Goal: Information Seeking & Learning: Learn about a topic

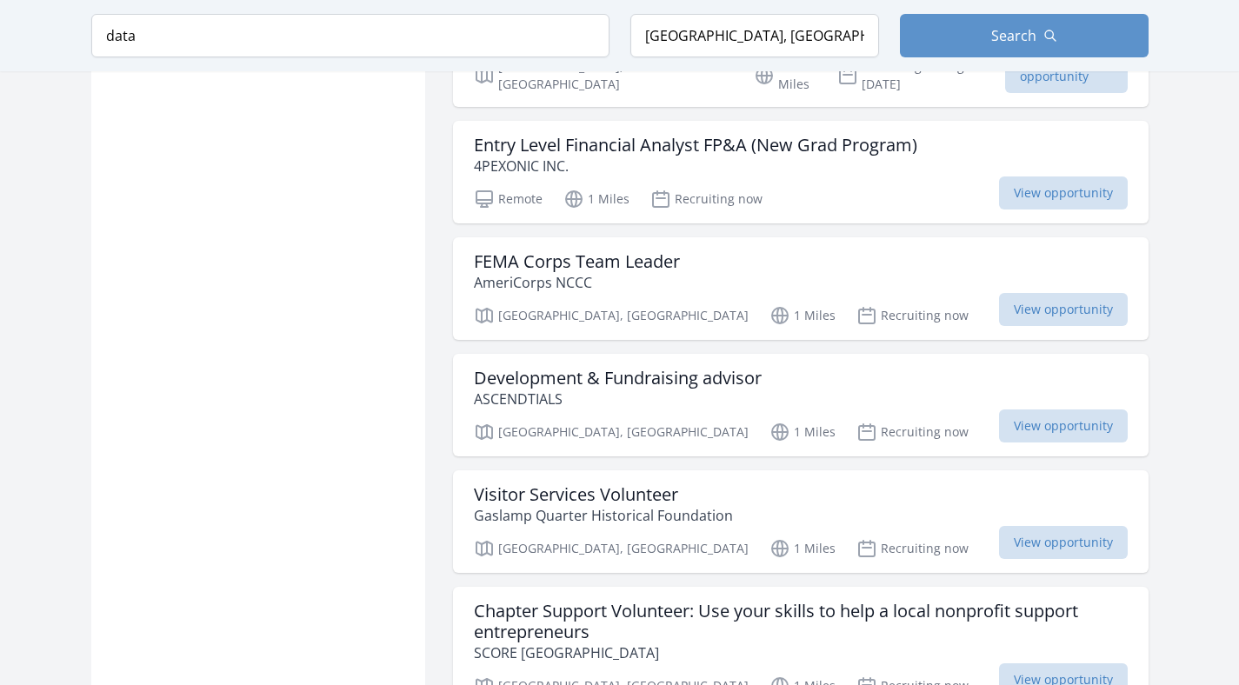
scroll to position [2032, 0]
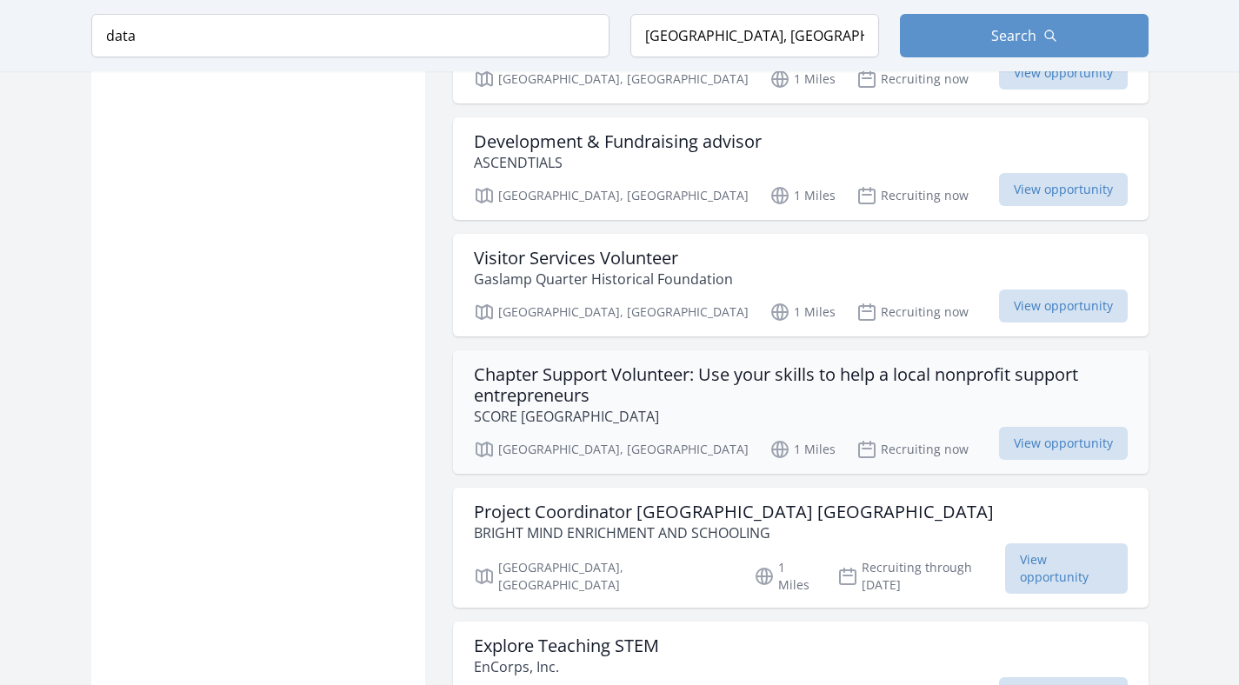
click at [678, 406] on p "SCORE [GEOGRAPHIC_DATA]" at bounding box center [801, 416] width 654 height 21
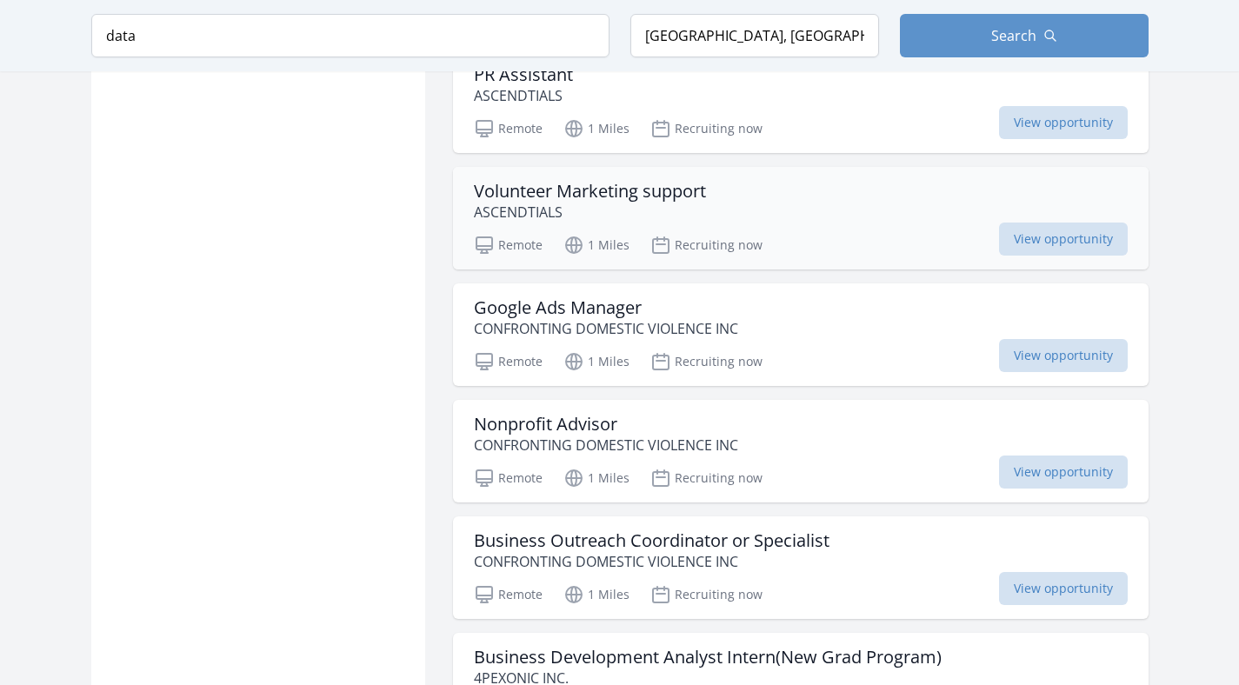
scroll to position [3482, 0]
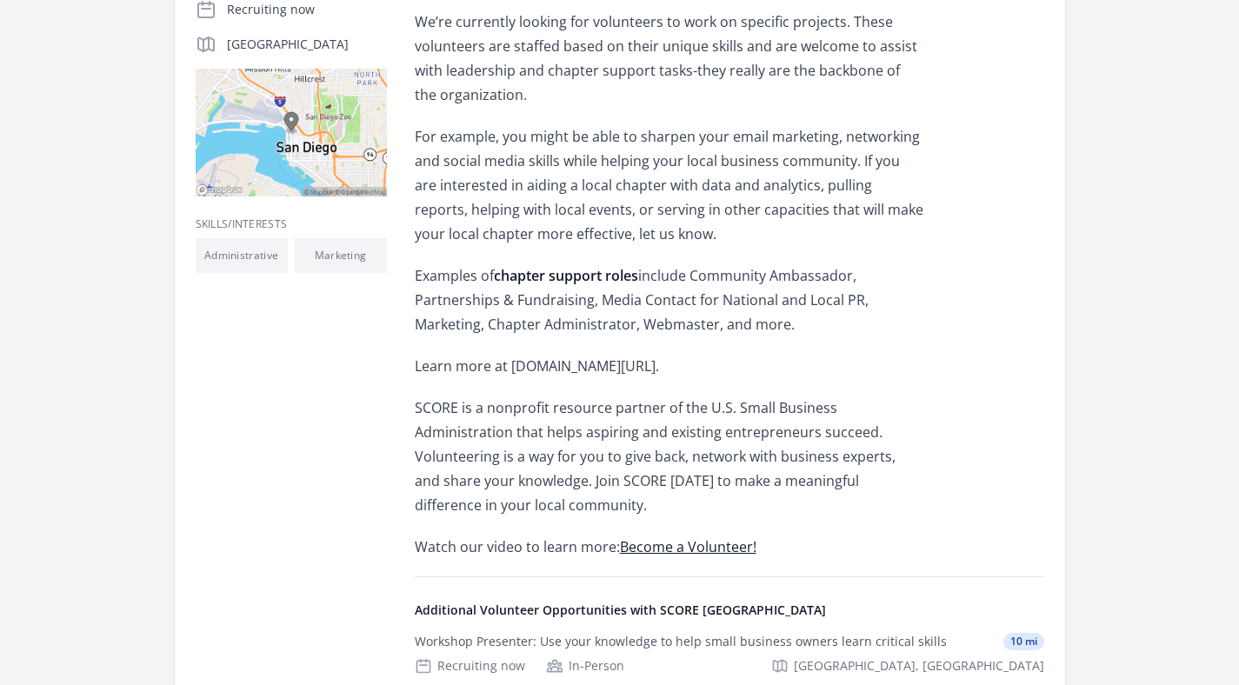
scroll to position [509, 0]
click at [678, 355] on p "Learn more at [DOMAIN_NAME][URL]." at bounding box center [669, 364] width 509 height 24
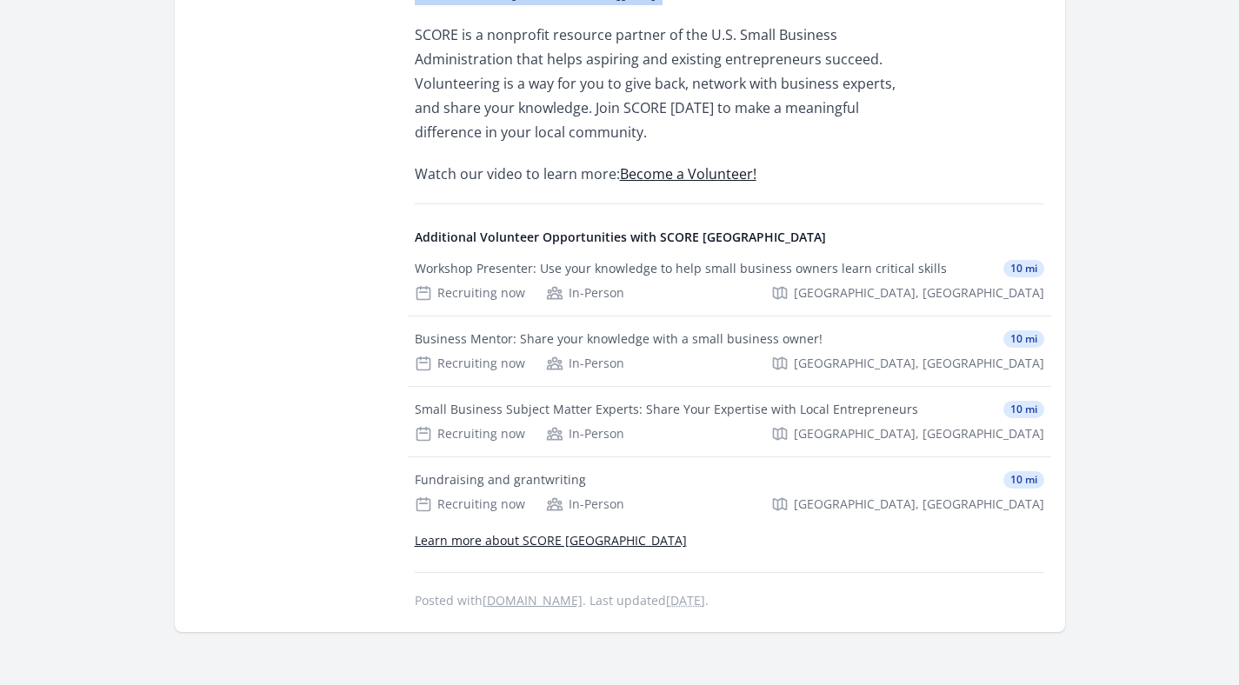
scroll to position [888, 0]
